Goal: Information Seeking & Learning: Learn about a topic

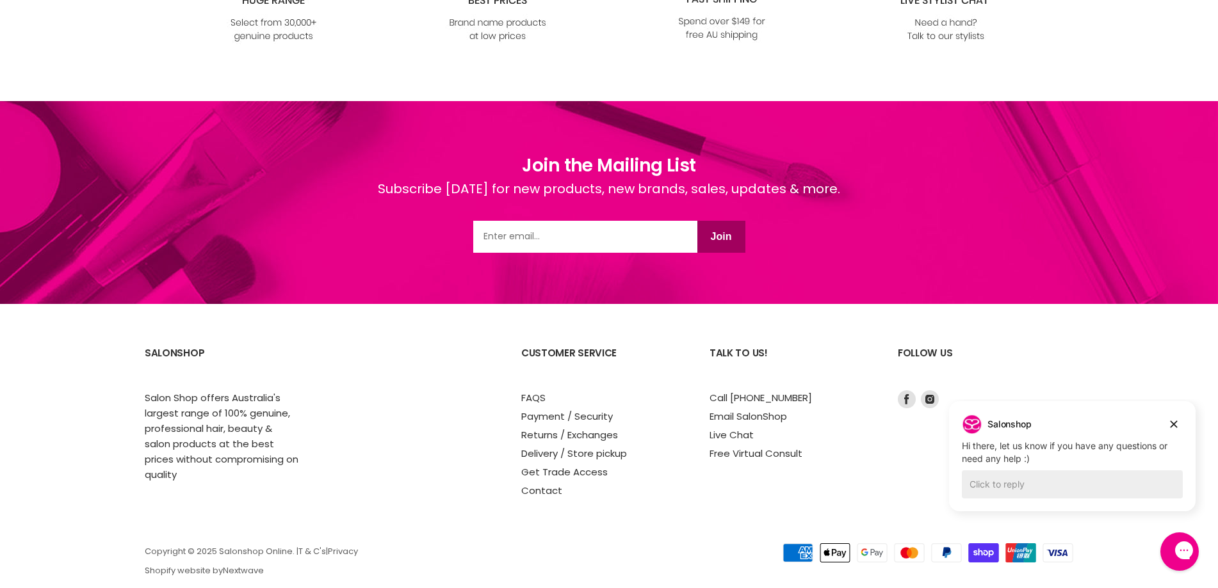
scroll to position [1537, 0]
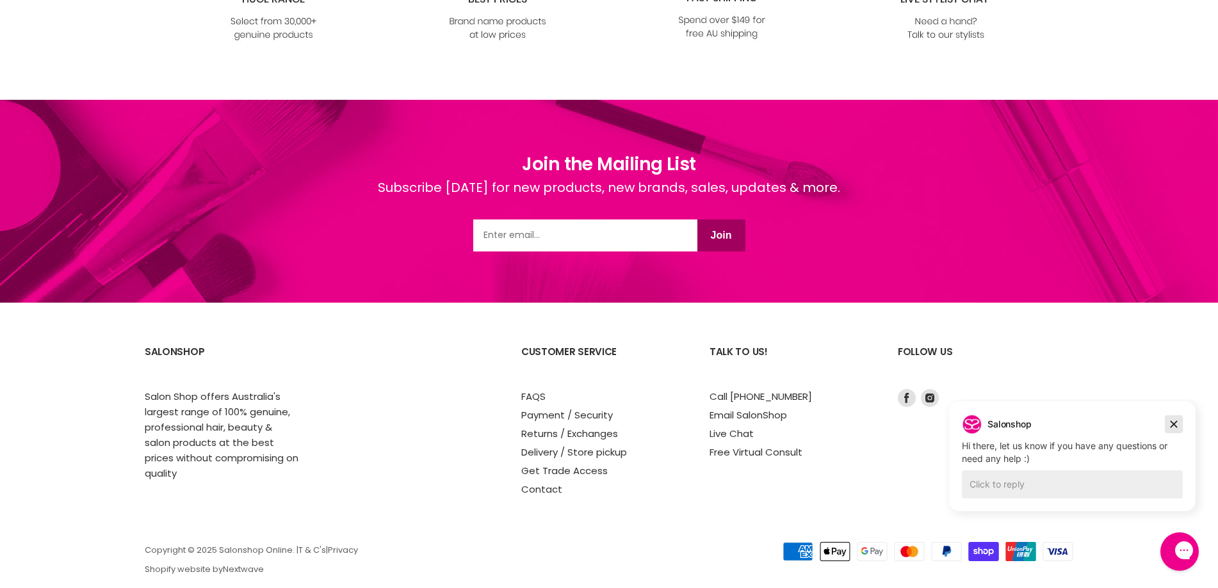
click at [1170, 421] on icon "Dismiss campaign" at bounding box center [1173, 424] width 7 height 7
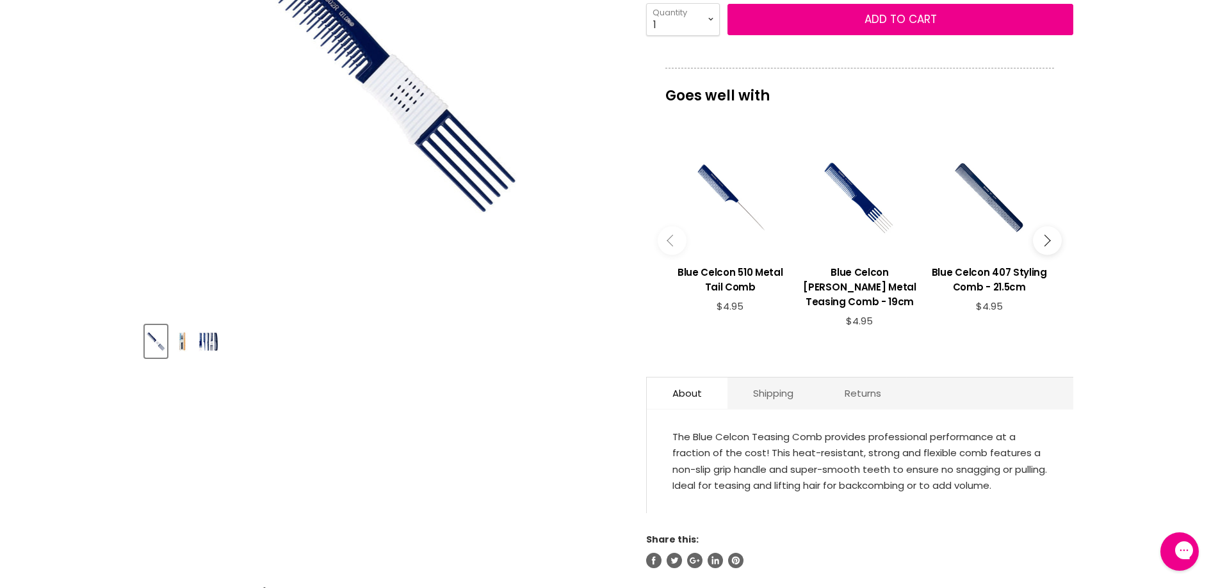
scroll to position [192, 0]
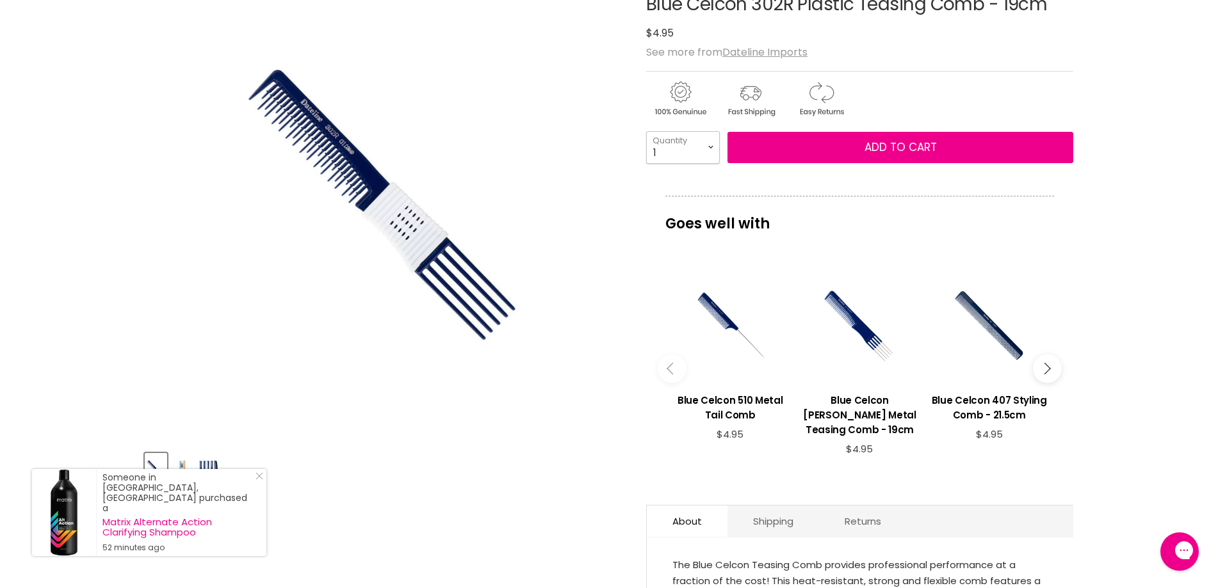
click at [708, 147] on select "1 2 3 4 5 6 7 8 9 10+" at bounding box center [683, 147] width 74 height 32
select select "3"
click at [646, 131] on select "1 2 3 4 5 6 7 8 9 10+" at bounding box center [683, 147] width 74 height 32
type input "3"
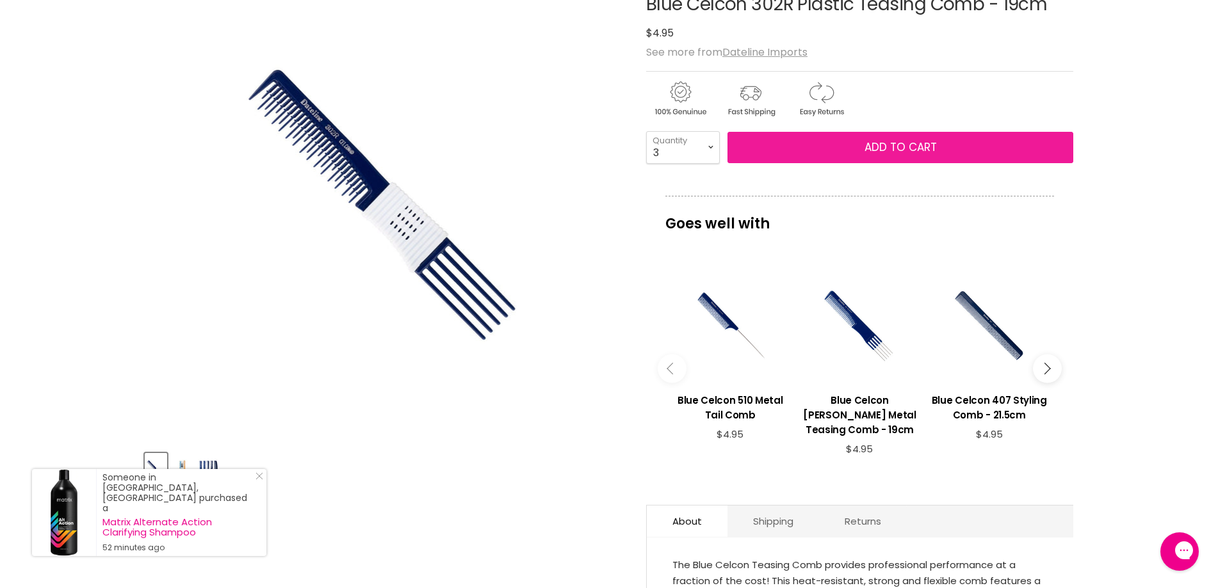
click at [894, 150] on span "Add to cart" at bounding box center [900, 147] width 72 height 15
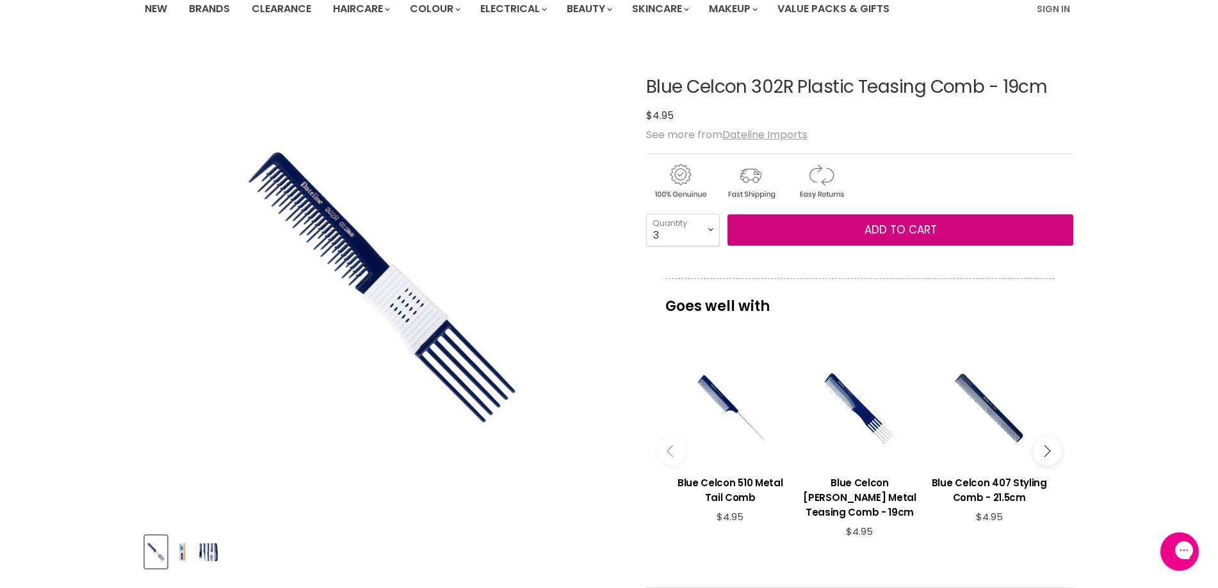
scroll to position [0, 0]
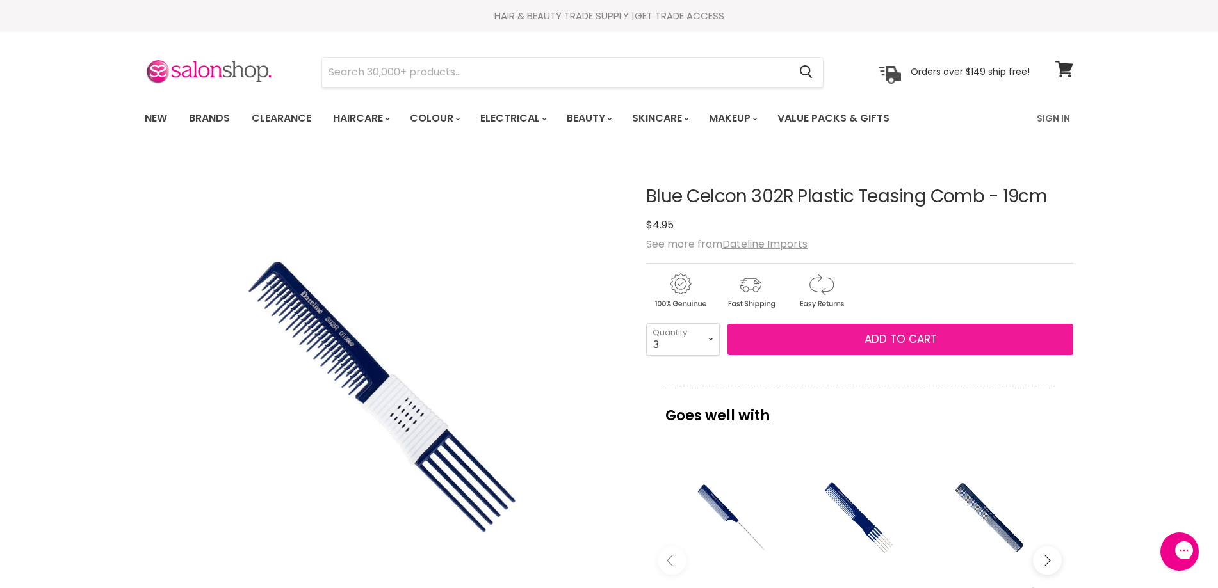
click at [889, 336] on span "Add to cart" at bounding box center [900, 339] width 72 height 15
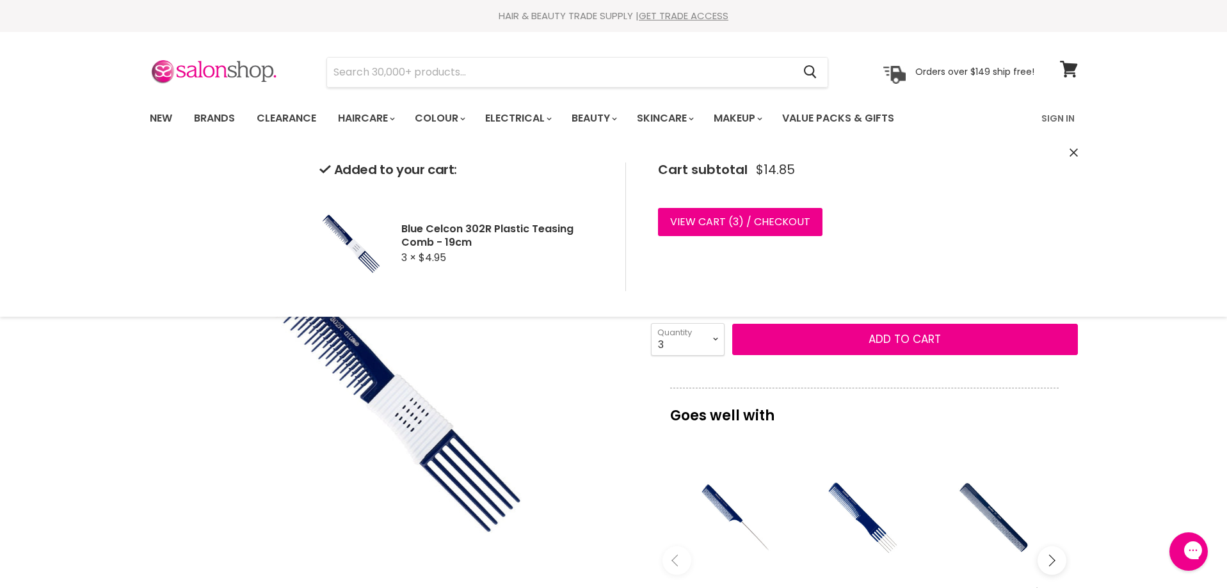
drag, startPoint x: 579, startPoint y: 369, endPoint x: 528, endPoint y: 286, distance: 97.5
click at [579, 368] on div "Click or scroll to zoom Tap or pinch to zoom" at bounding box center [389, 394] width 478 height 478
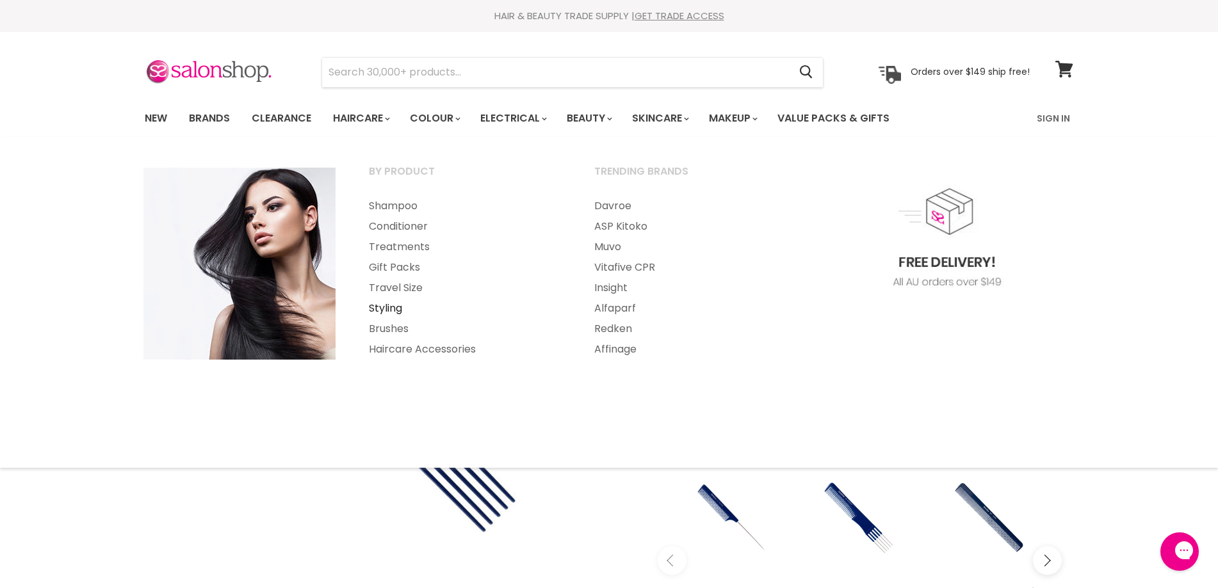
click at [381, 308] on link "Styling" at bounding box center [464, 308] width 223 height 20
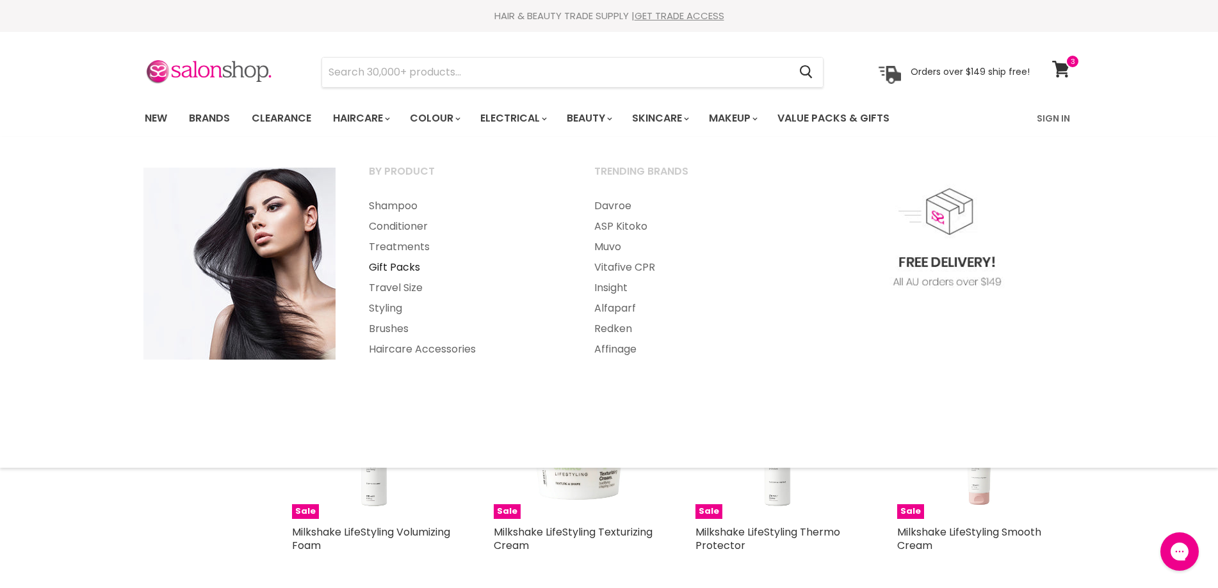
click at [394, 263] on link "Gift Packs" at bounding box center [464, 267] width 223 height 20
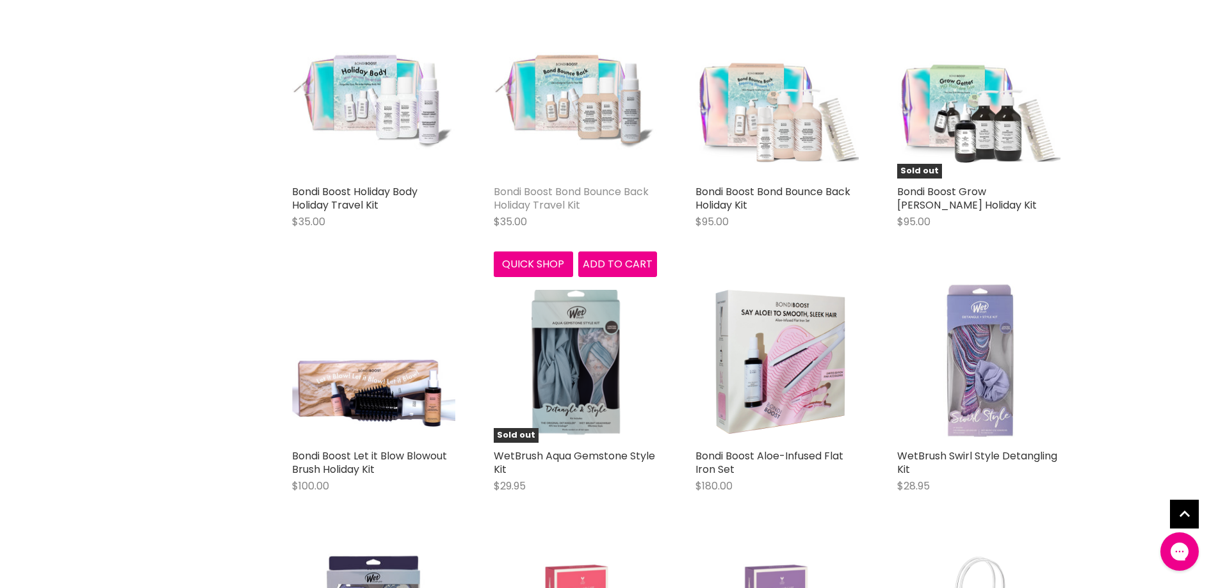
scroll to position [3009, 0]
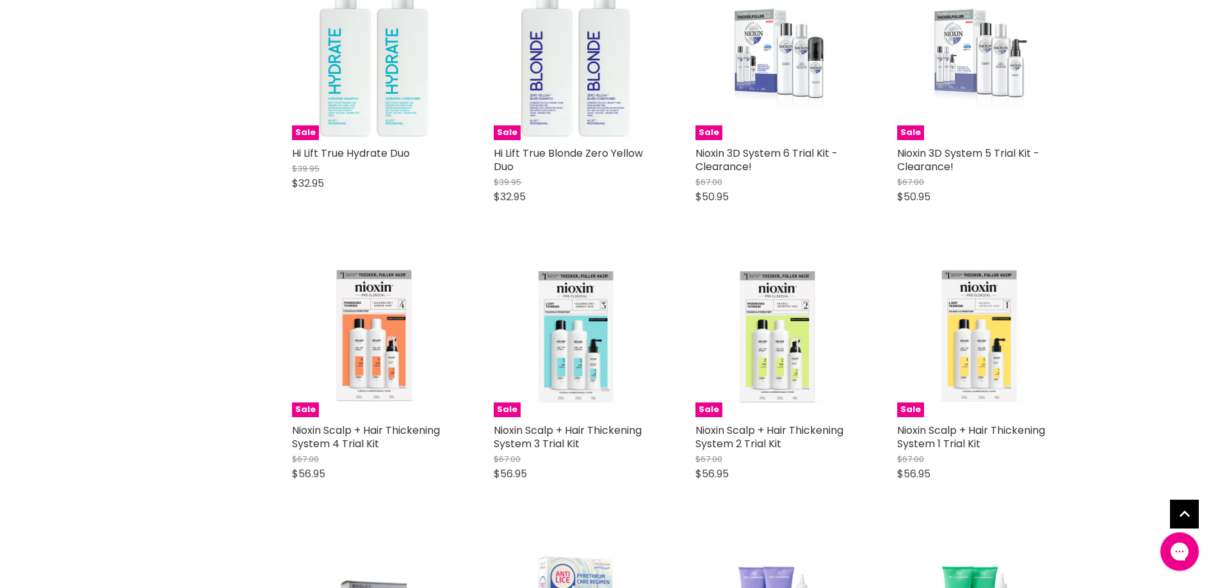
scroll to position [5186, 0]
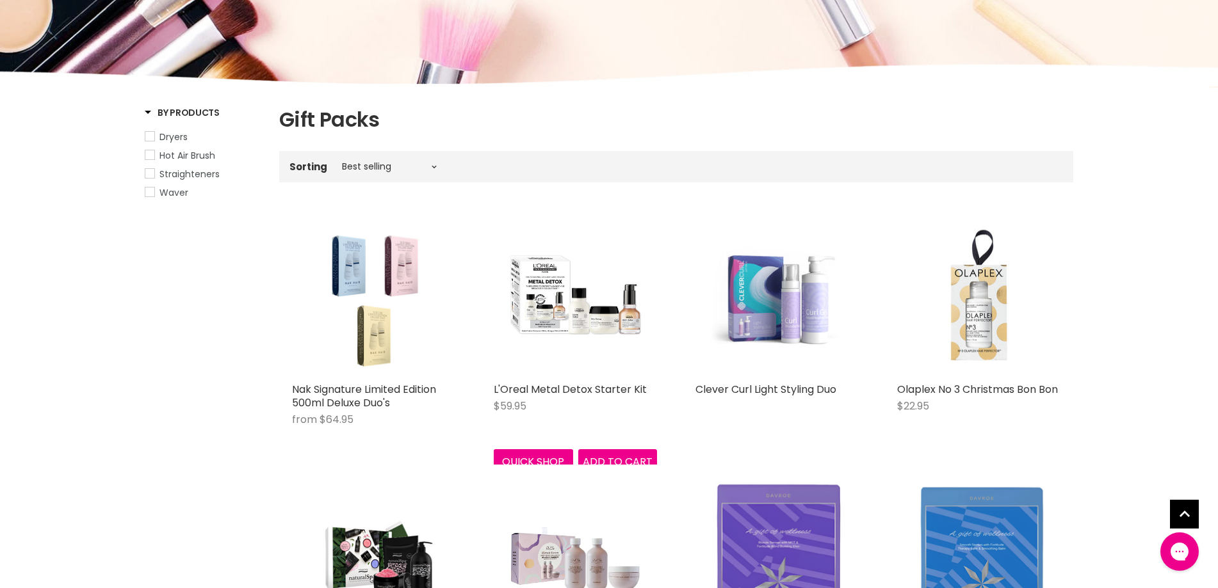
scroll to position [0, 0]
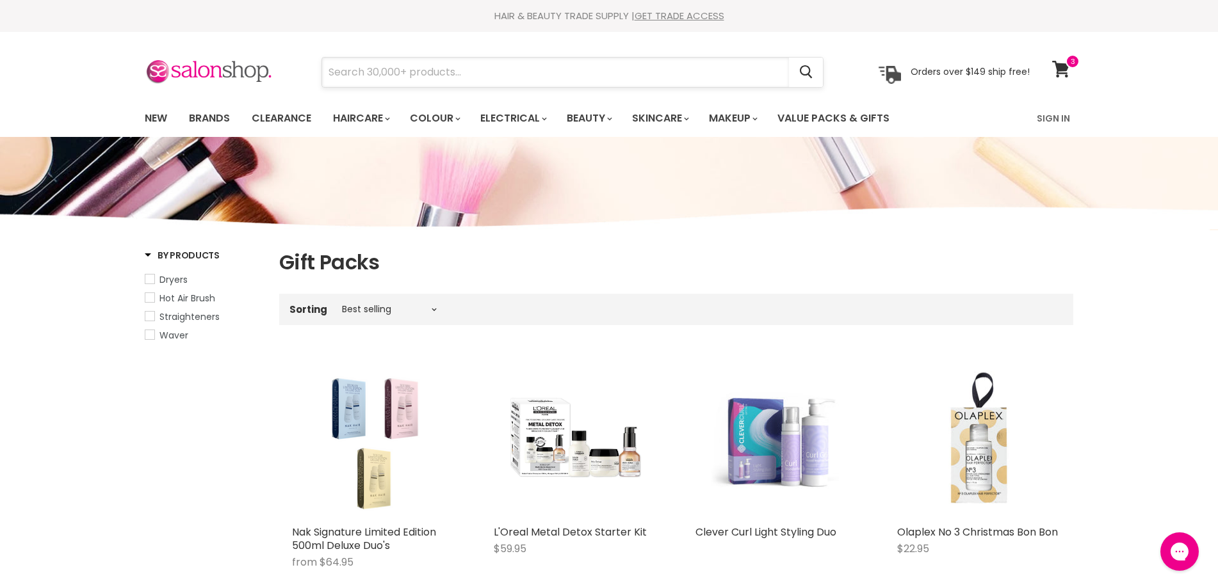
click at [358, 70] on input "Search" at bounding box center [555, 72] width 467 height 29
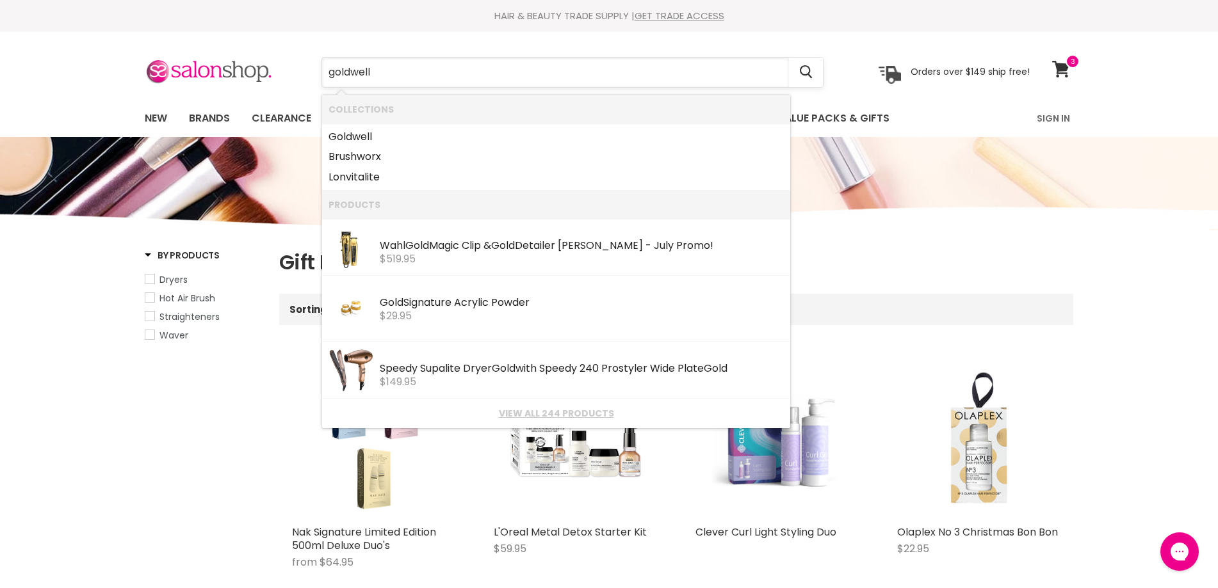
type input "goldwell"
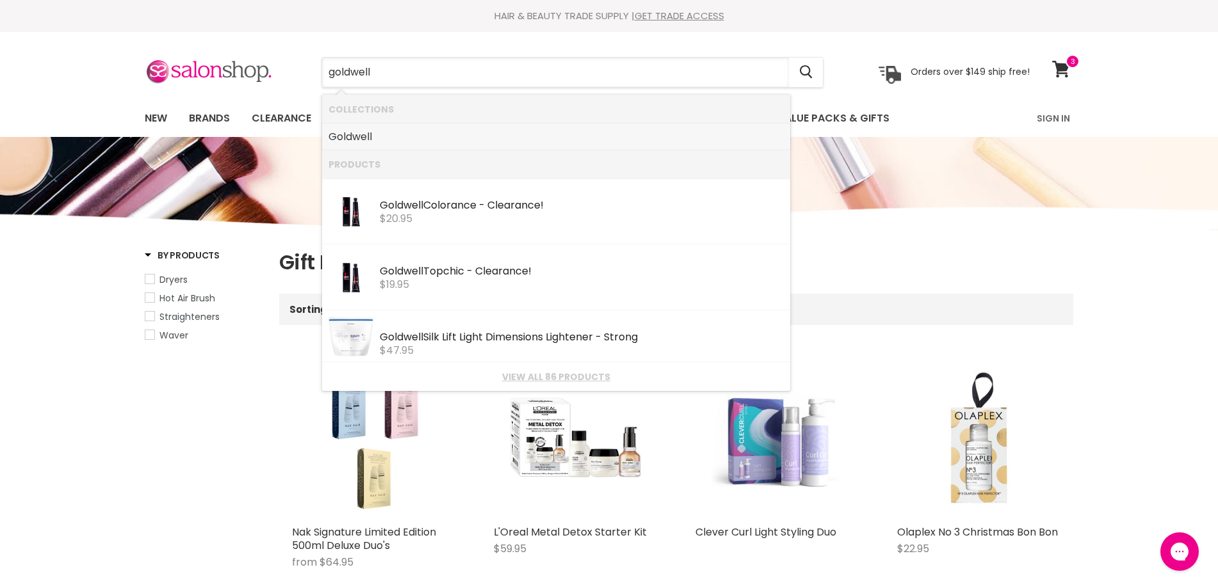
click at [356, 134] on b "Goldwell" at bounding box center [350, 136] width 44 height 15
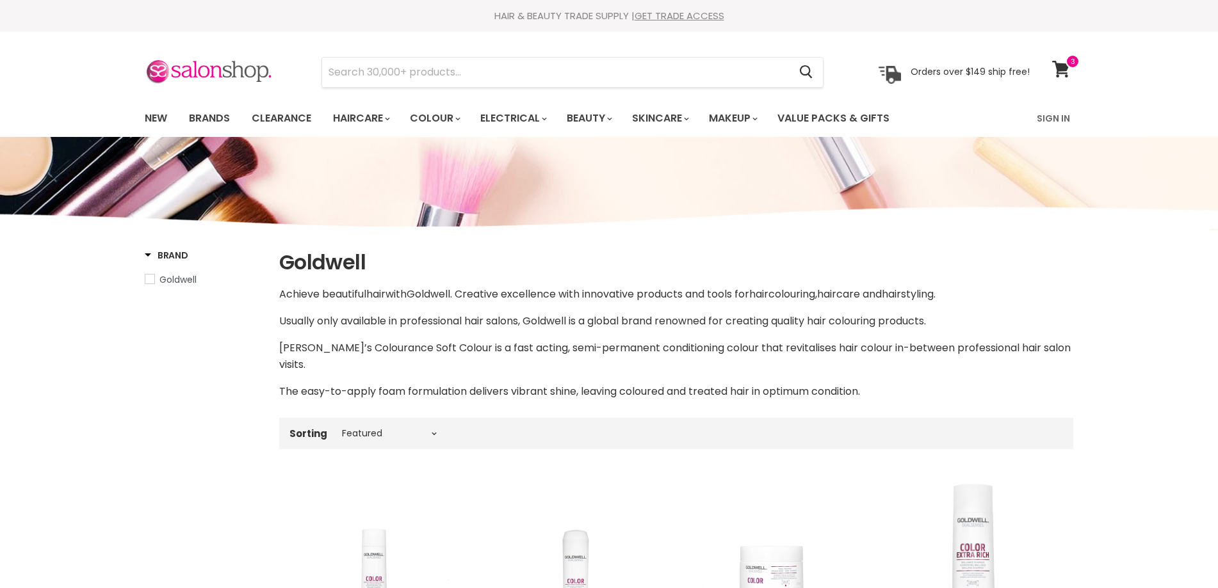
select select "manual"
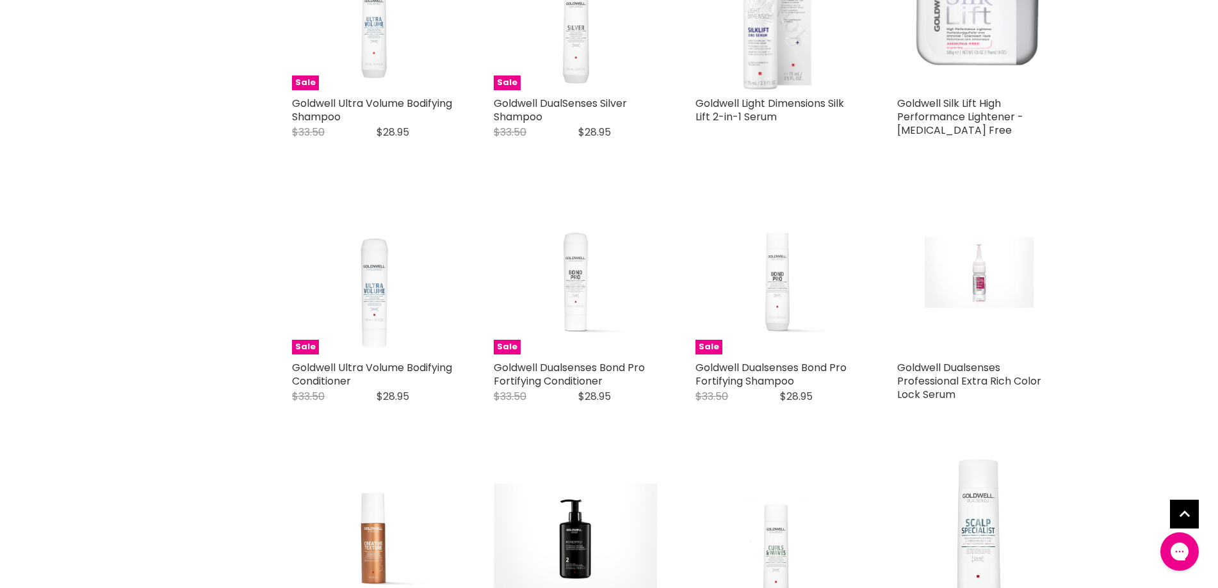
scroll to position [3265, 0]
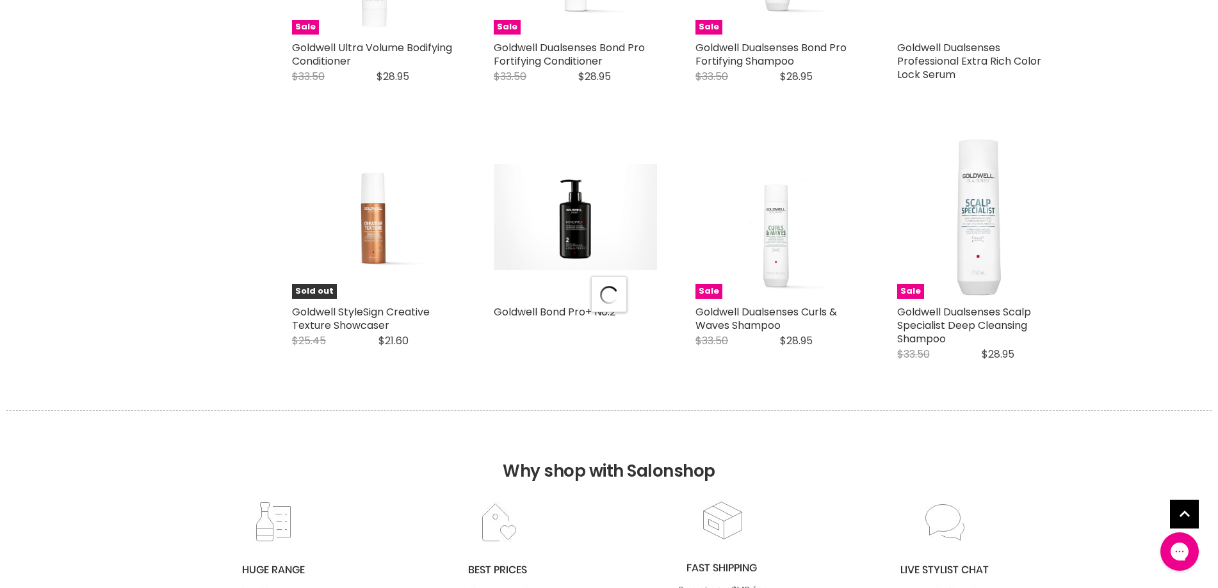
select select "manual"
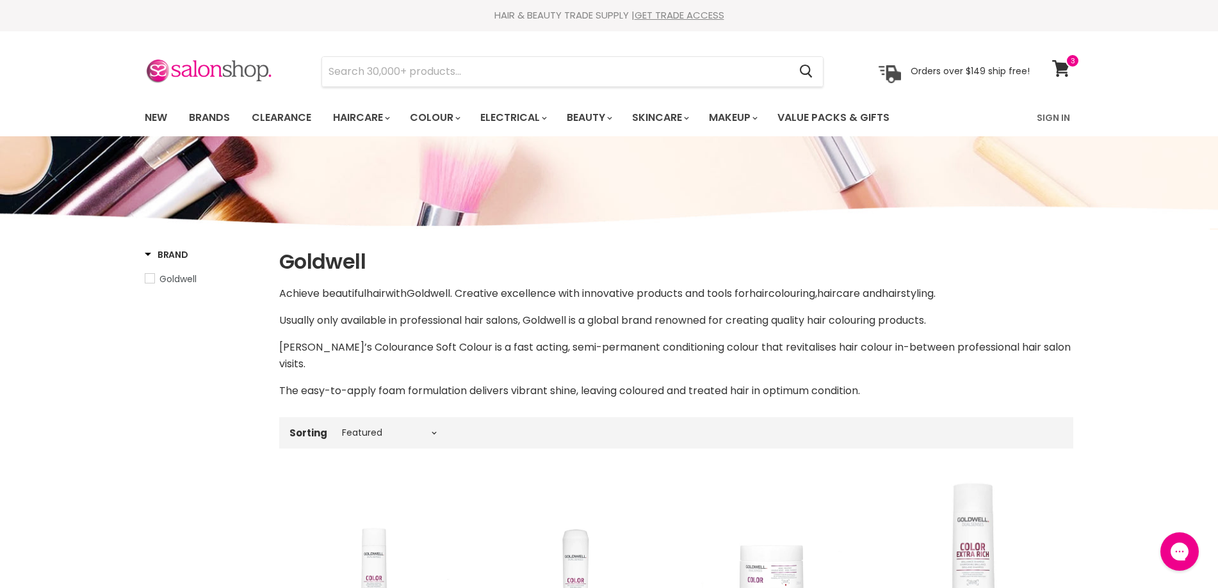
scroll to position [0, 0]
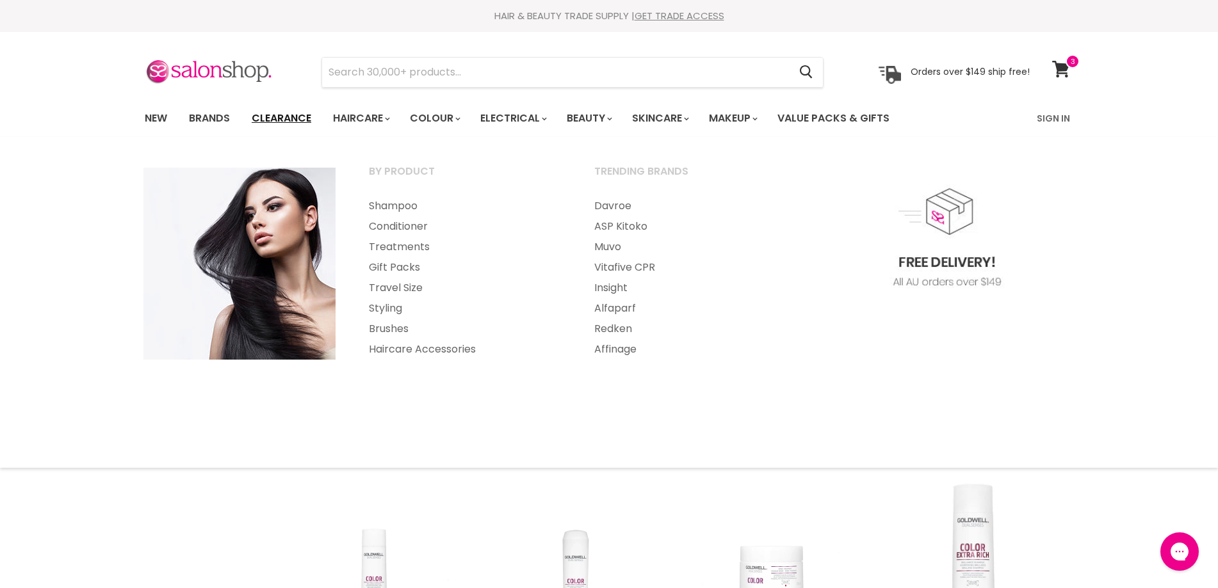
click at [286, 116] on link "Clearance" at bounding box center [281, 118] width 79 height 27
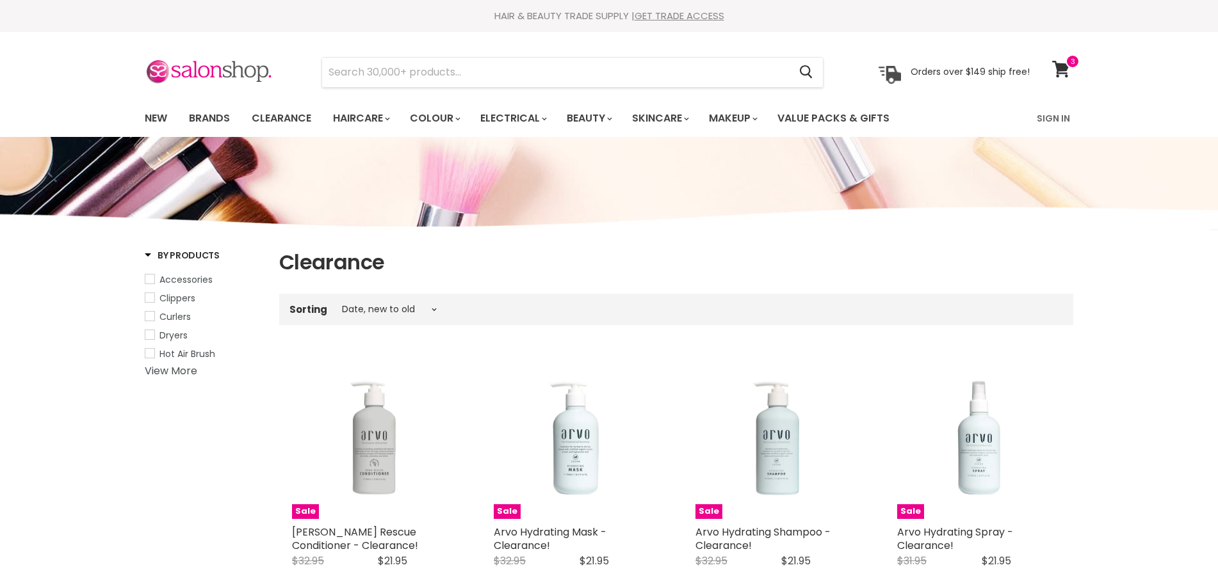
select select "created-descending"
click at [175, 373] on link "View More" at bounding box center [171, 371] width 53 height 15
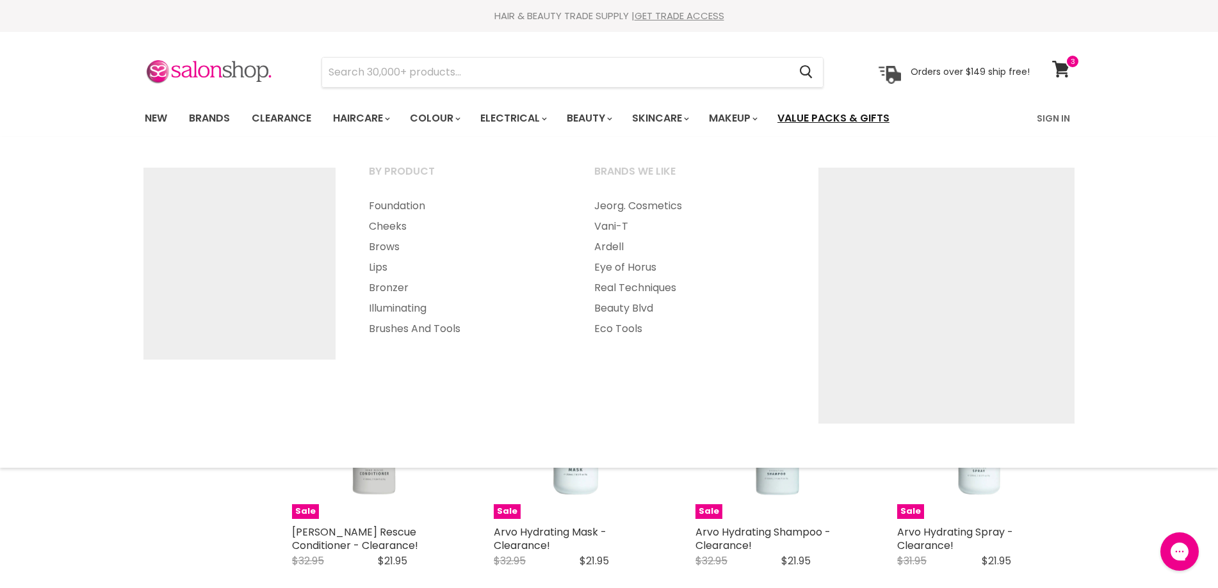
click at [823, 117] on link "Value Packs & Gifts" at bounding box center [833, 118] width 131 height 27
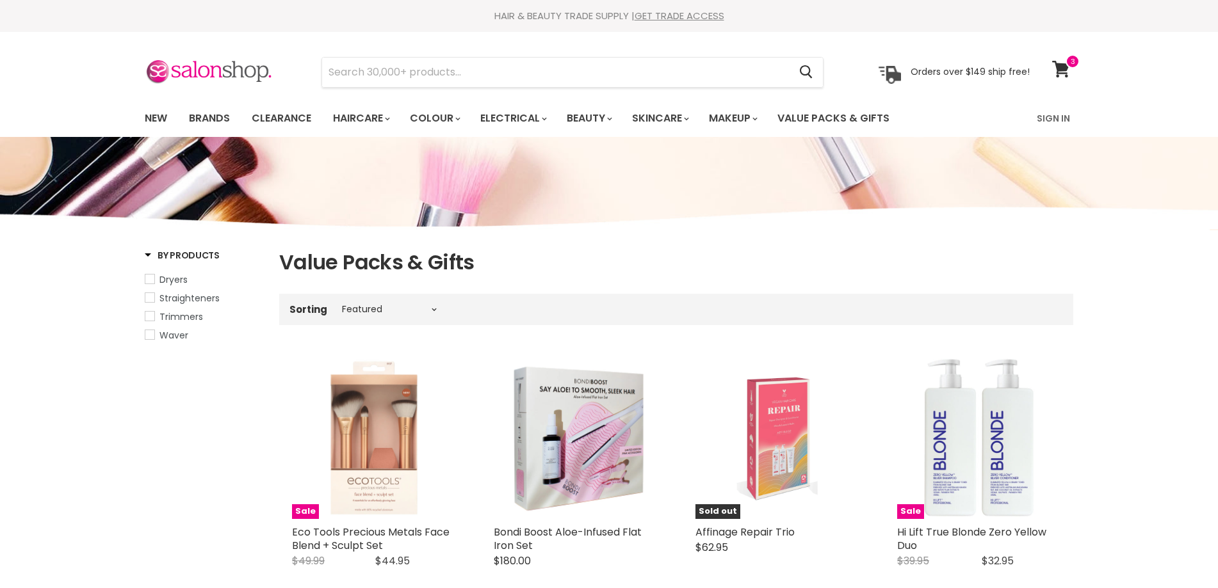
select select "manual"
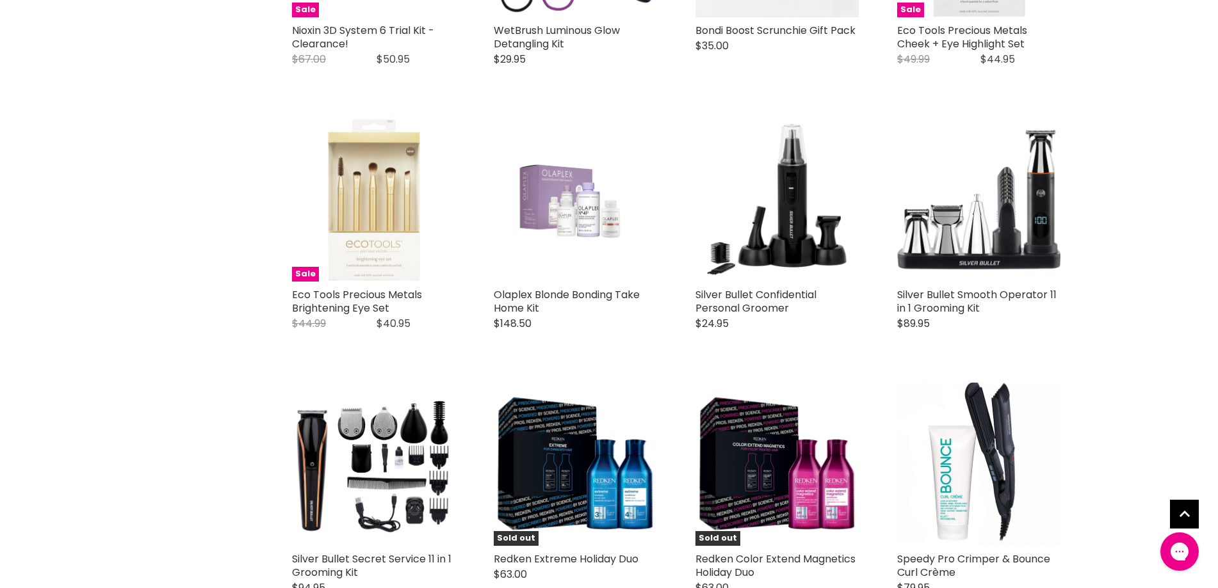
scroll to position [1857, 0]
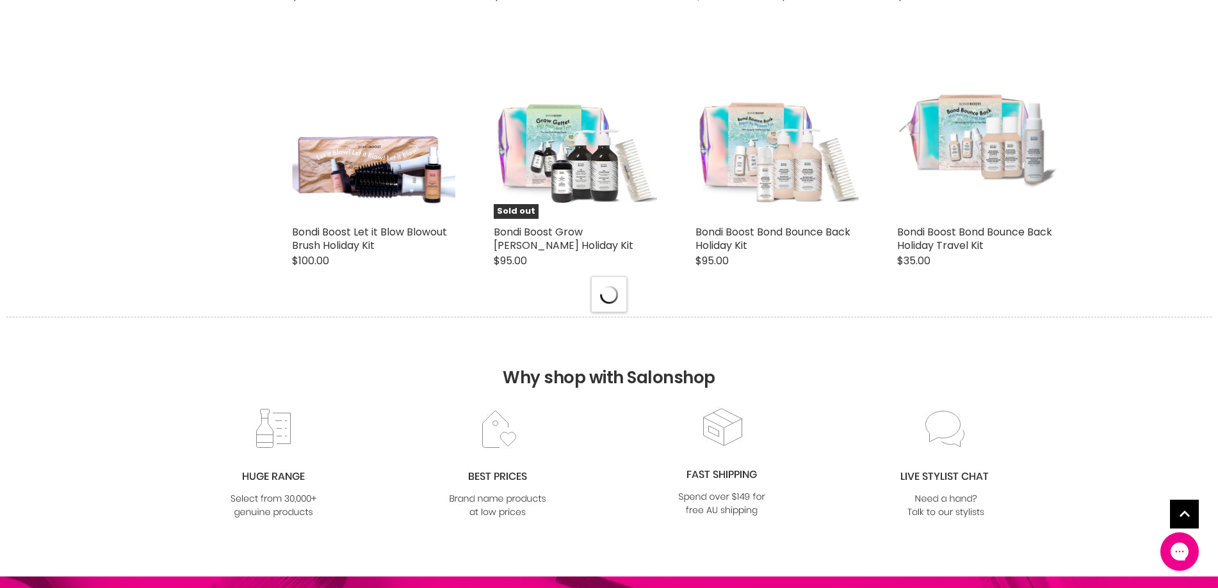
scroll to position [3265, 0]
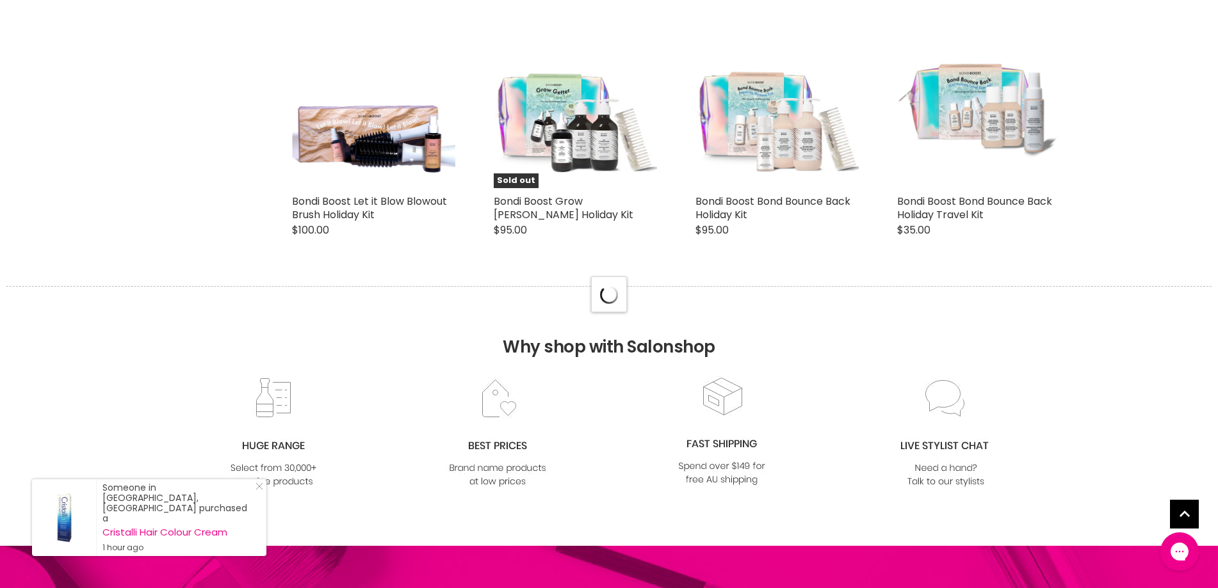
select select "manual"
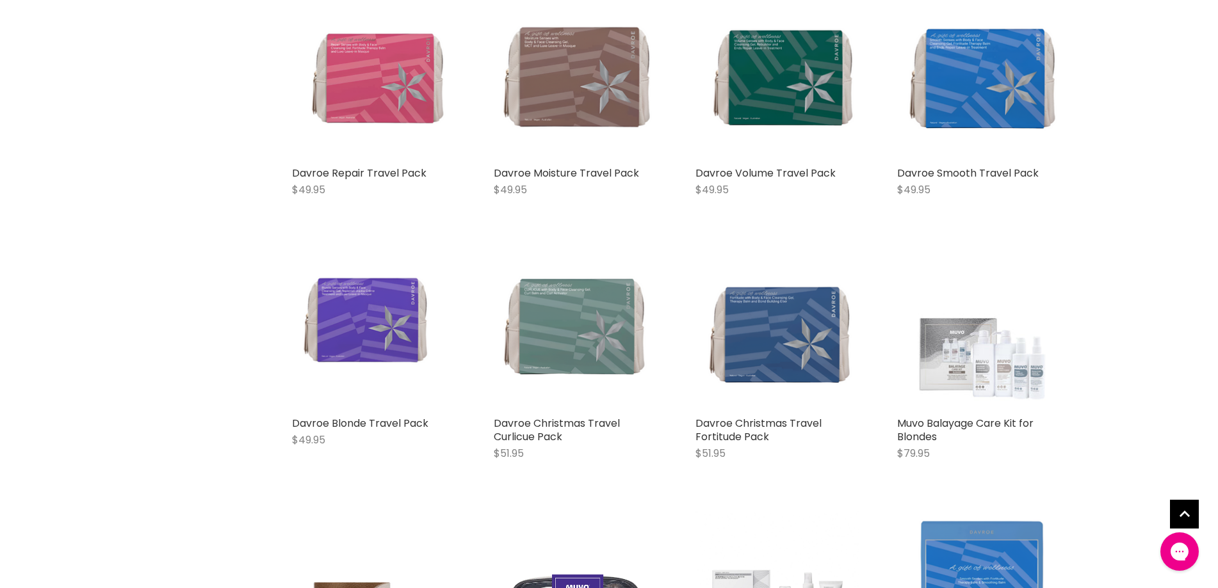
scroll to position [5314, 0]
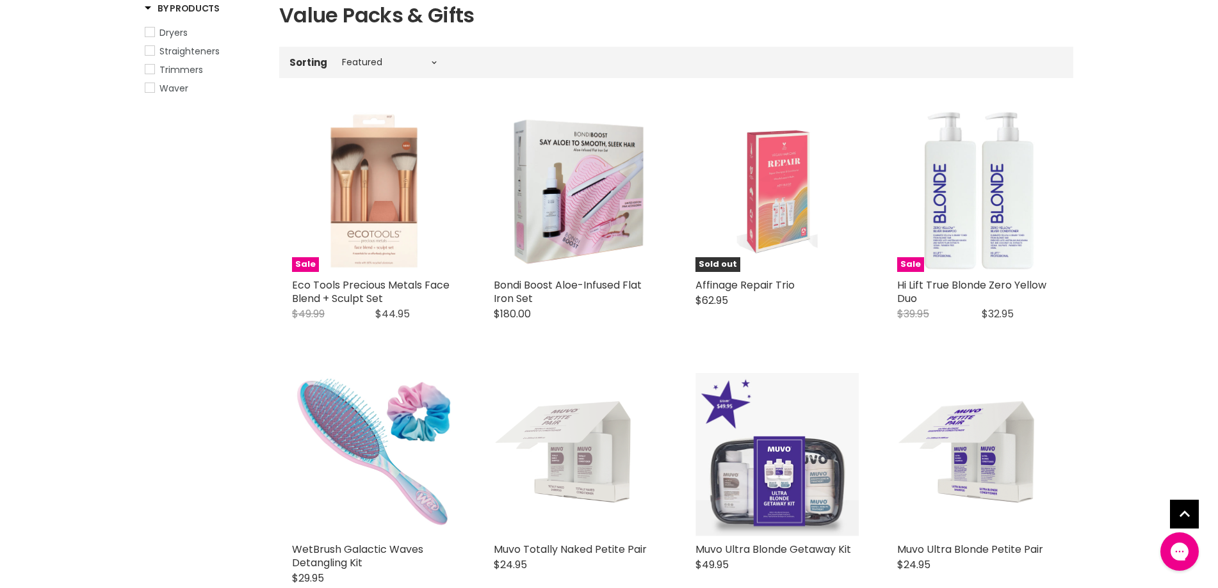
scroll to position [0, 0]
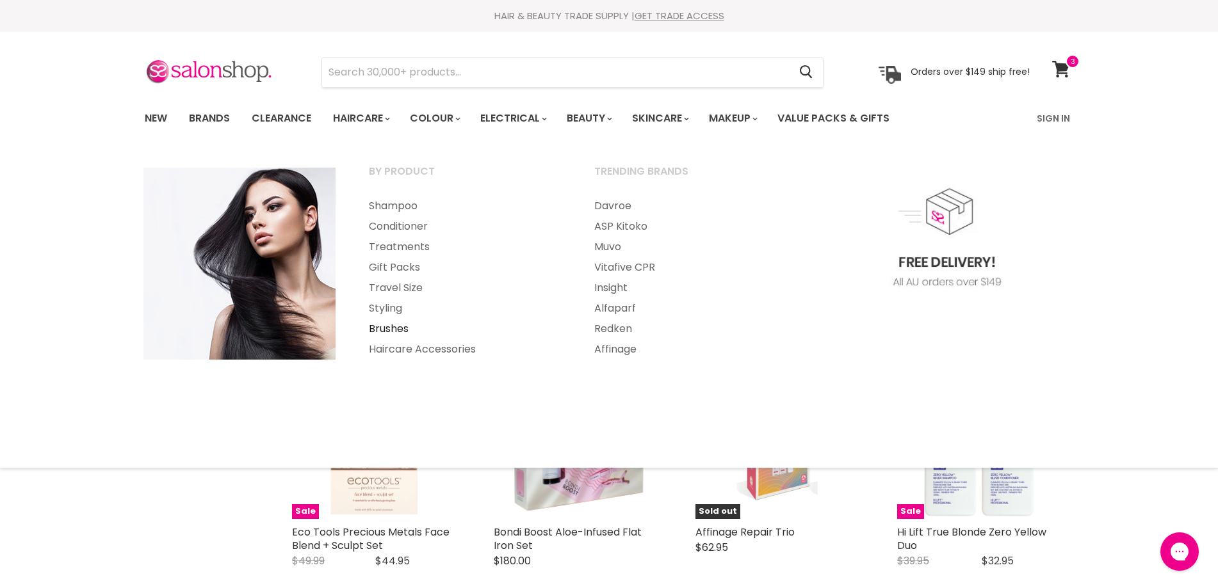
click at [398, 328] on link "Brushes" at bounding box center [464, 329] width 223 height 20
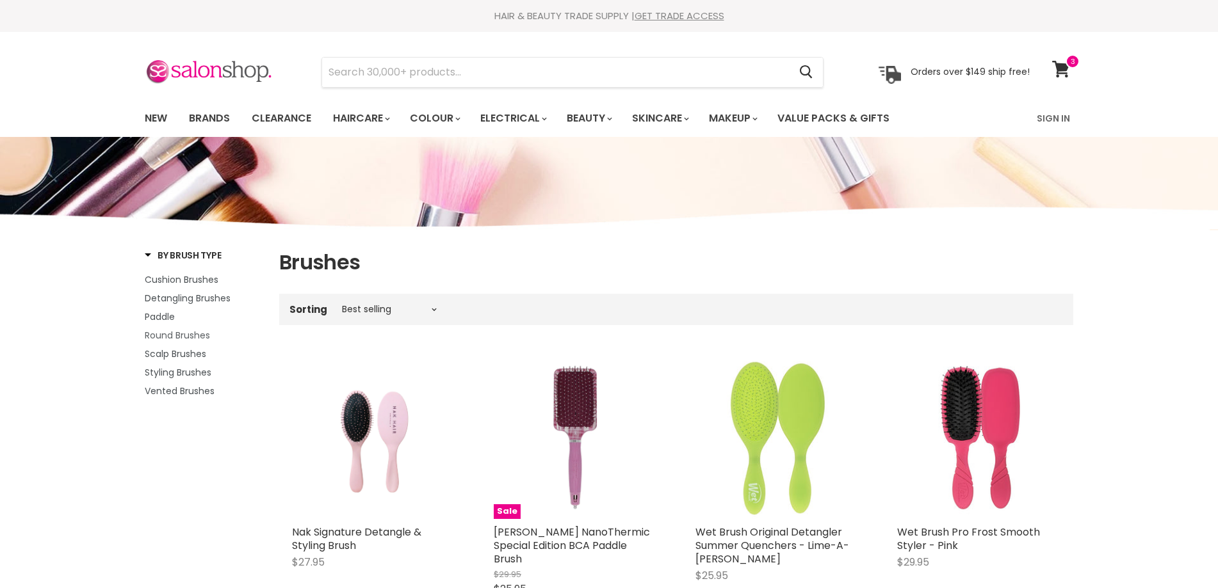
click at [184, 332] on span "Round Brushes" at bounding box center [177, 335] width 65 height 13
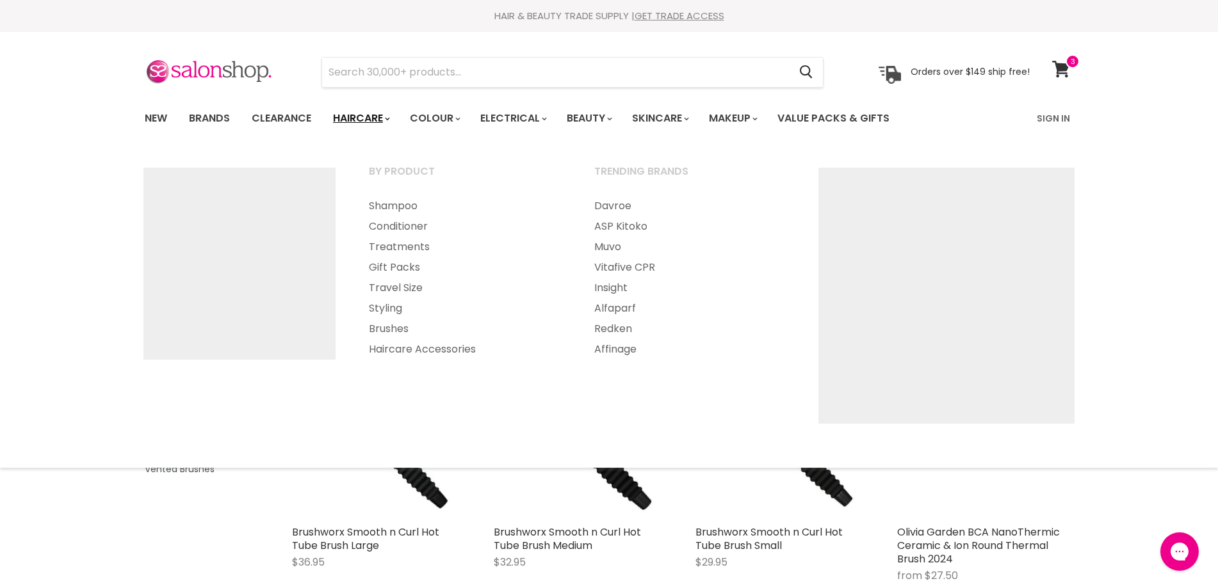
click at [370, 115] on link "Haircare" at bounding box center [360, 118] width 74 height 27
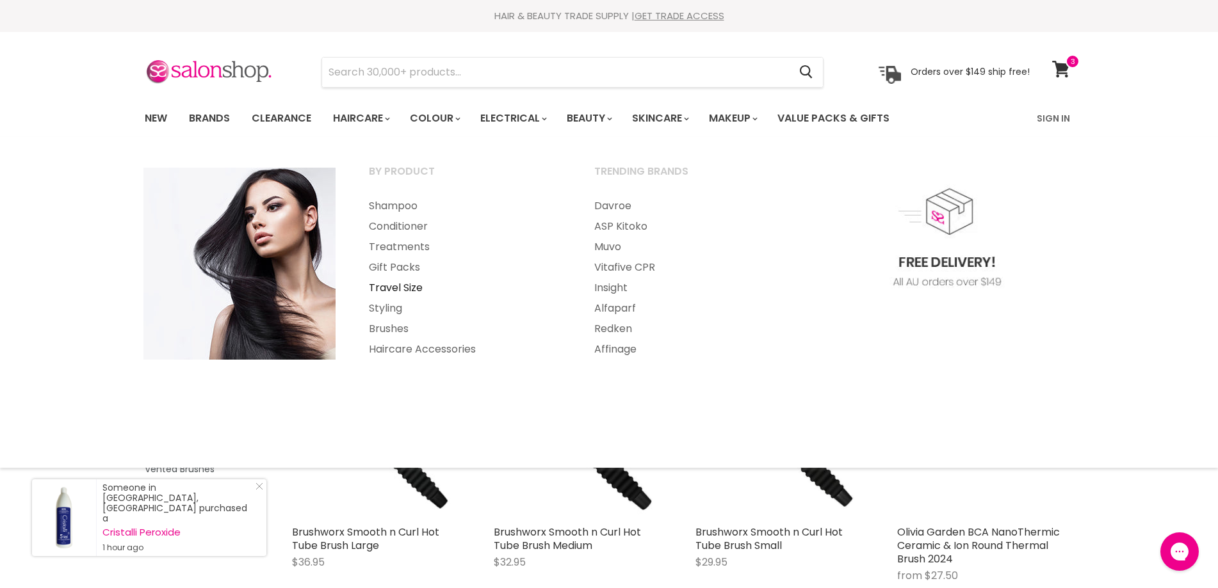
click at [394, 287] on link "Travel Size" at bounding box center [464, 288] width 223 height 20
